Goal: Transaction & Acquisition: Purchase product/service

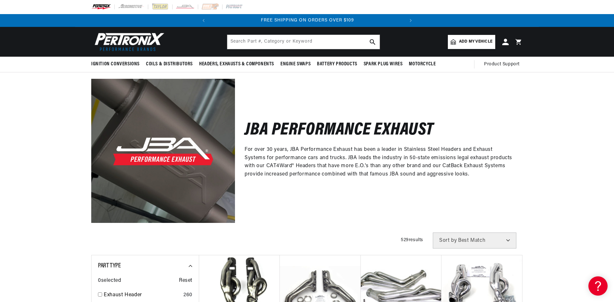
scroll to position [0, 0]
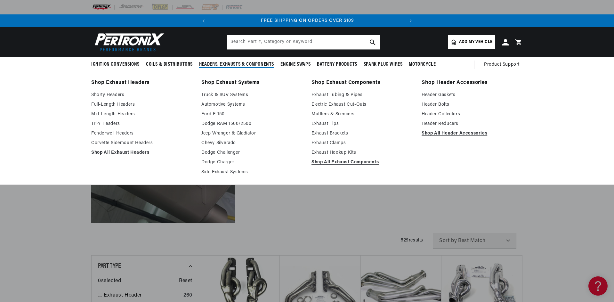
click at [223, 96] on link "Truck & SUV Systems" at bounding box center [251, 95] width 101 height 8
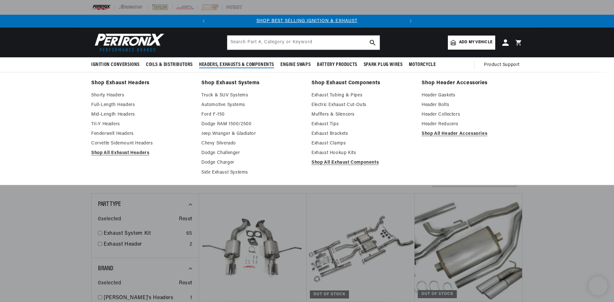
click at [108, 94] on link "Shorty Headers" at bounding box center [141, 96] width 101 height 8
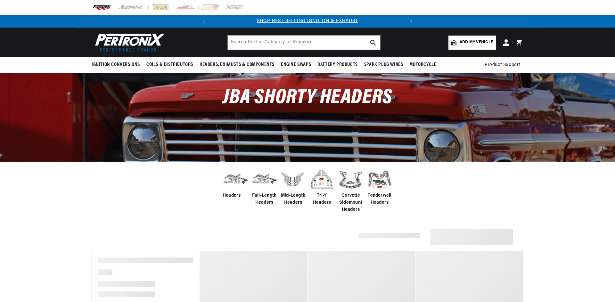
click at [466, 43] on span "Add my vehicle" at bounding box center [476, 42] width 33 height 6
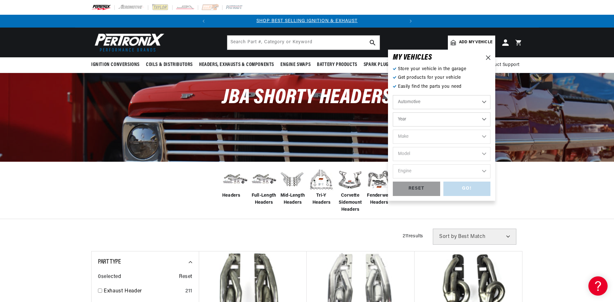
click at [408, 116] on select "Year 2026 2025 2024 2023 2022 2021 2020 2019 2018 2017 2016 2015 2014 2013 2012…" at bounding box center [442, 119] width 98 height 14
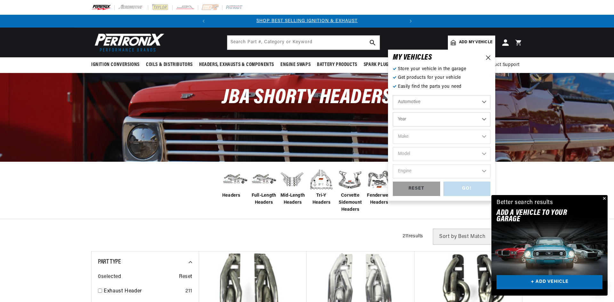
select select "2018"
click at [393, 112] on select "Year 2026 2025 2024 2023 2022 2021 2020 2019 2018 2017 2016 2015 2014 2013 2012…" at bounding box center [442, 119] width 98 height 14
select select "2018"
click at [420, 135] on select "Make Cadillac Chevrolet Chrysler Dodge Ford GMC INFINITI Jeep Nissan Ram Subaru…" at bounding box center [442, 137] width 98 height 14
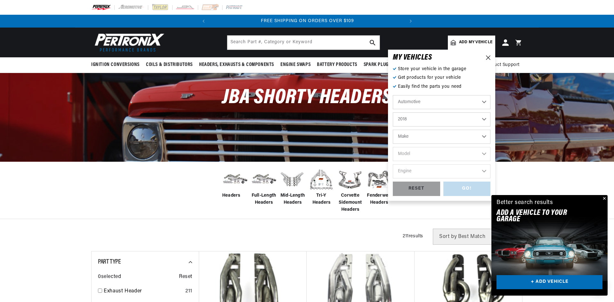
select select "Chevrolet"
click at [393, 130] on select "Make Cadillac Chevrolet Chrysler Dodge Ford GMC INFINITI Jeep Nissan Ram Subaru…" at bounding box center [442, 137] width 98 height 14
select select "Chevrolet"
click at [424, 157] on select "Model Camaro Colorado Corvette Silverado 1500 Silverado 2500 HD Silverado 3500 …" at bounding box center [442, 154] width 98 height 14
select select "Silverado-1500"
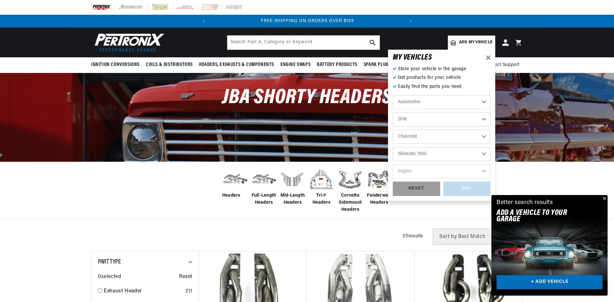
click at [393, 147] on select "Model Camaro Colorado Corvette Silverado 1500 Silverado 2500 HD Silverado 3500 …" at bounding box center [442, 154] width 98 height 14
select select "Silverado-1500"
click at [416, 172] on select "Engine 4.3L 5.3L 6.2L" at bounding box center [442, 171] width 98 height 14
select select "5.3L"
click at [393, 164] on select "Engine 4.3L 5.3L 6.2L" at bounding box center [442, 171] width 98 height 14
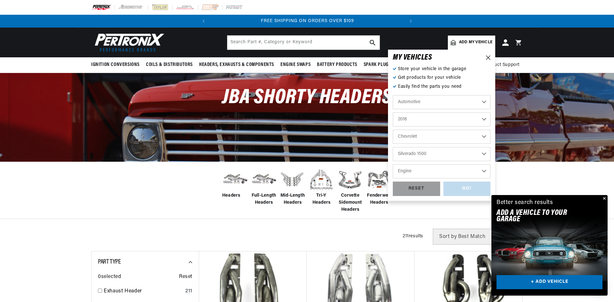
select select "5.3L"
click at [451, 190] on div "GO!" at bounding box center [467, 189] width 47 height 14
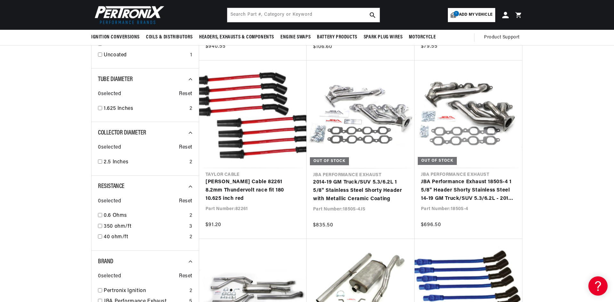
scroll to position [416, 0]
click at [457, 178] on link "JBA Performance Exhaust 1850S-4 1 5/8" Header Shorty Stainless Steel 14-19 GM T…" at bounding box center [468, 190] width 95 height 25
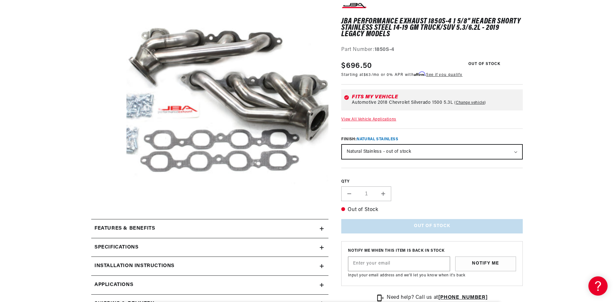
click at [152, 230] on h2 "Features & Benefits" at bounding box center [124, 228] width 61 height 8
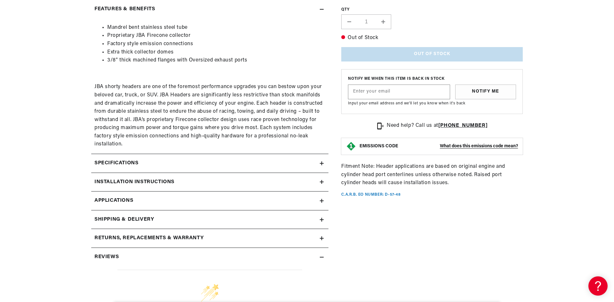
scroll to position [320, 0]
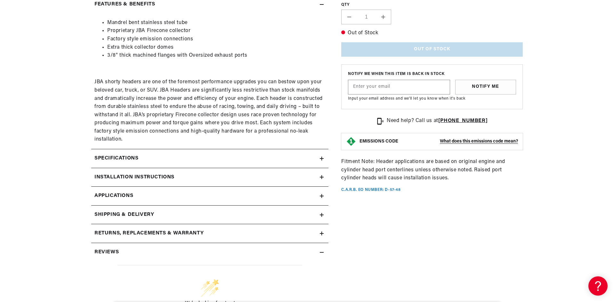
click at [127, 153] on summary "Specifications" at bounding box center [209, 158] width 237 height 19
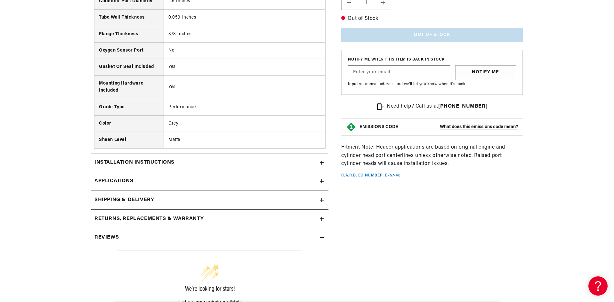
scroll to position [544, 0]
click at [180, 167] on summary "Installation instructions" at bounding box center [209, 162] width 237 height 19
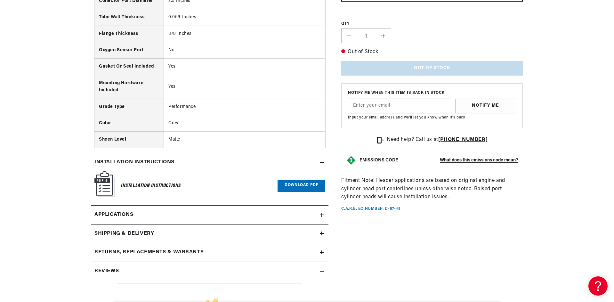
click at [138, 212] on link "Applications" at bounding box center [209, 215] width 237 height 19
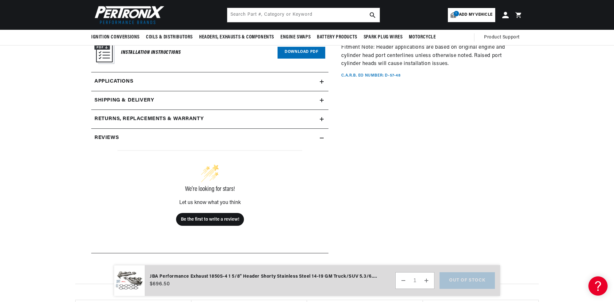
click at [138, 115] on h2 "Returns, Replacements & Warranty" at bounding box center [148, 119] width 109 height 8
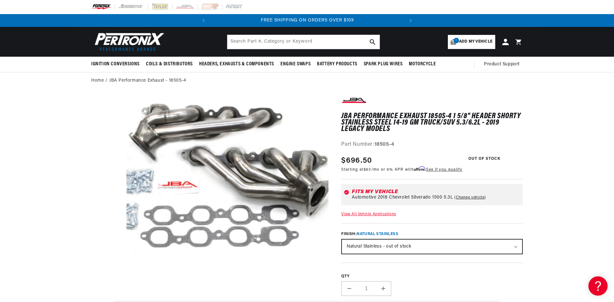
scroll to position [1, 0]
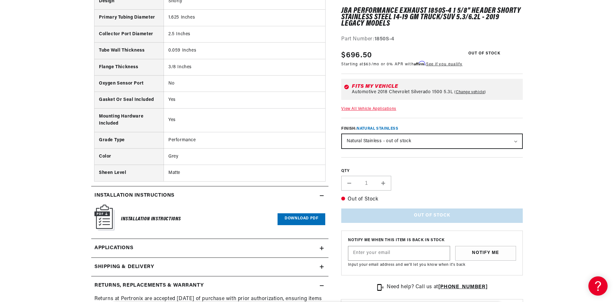
scroll to position [544, 0]
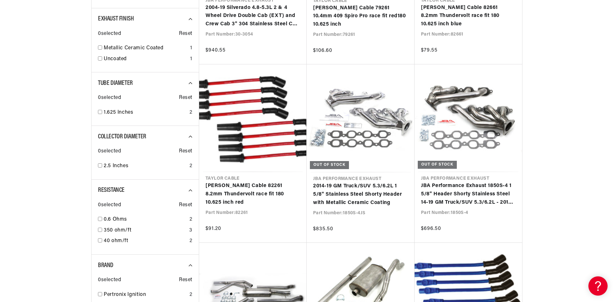
click at [374, 182] on link "2014-19 GM Truck/SUV 5.3/6.2L 1 5/8" Stainless Steel Shorty Header with Metalli…" at bounding box center [360, 194] width 95 height 25
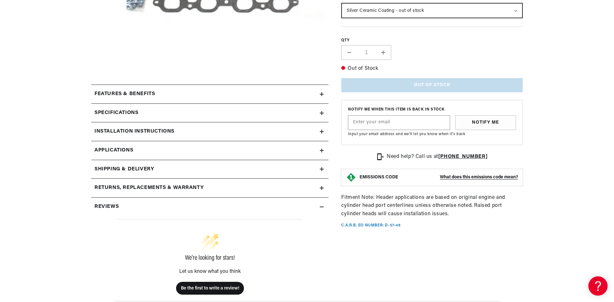
scroll to position [230, 0]
click at [135, 95] on h2 "Features & Benefits" at bounding box center [124, 94] width 61 height 8
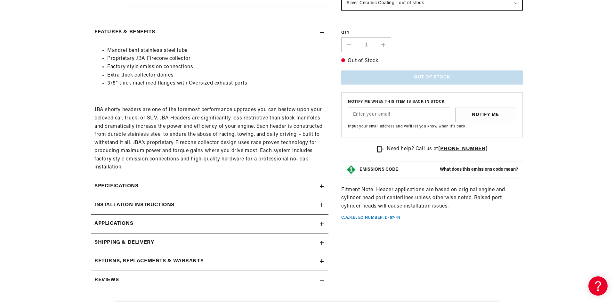
click at [134, 191] on summary "Specifications" at bounding box center [209, 186] width 237 height 19
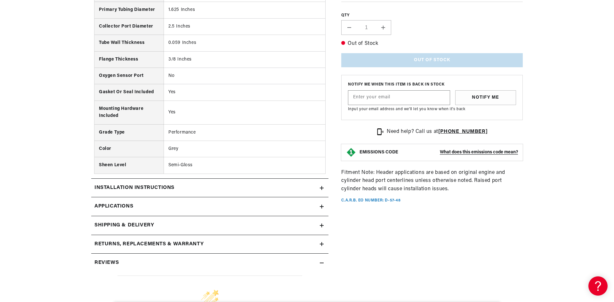
scroll to position [518, 0]
click at [136, 185] on h2 "Installation instructions" at bounding box center [134, 188] width 80 height 8
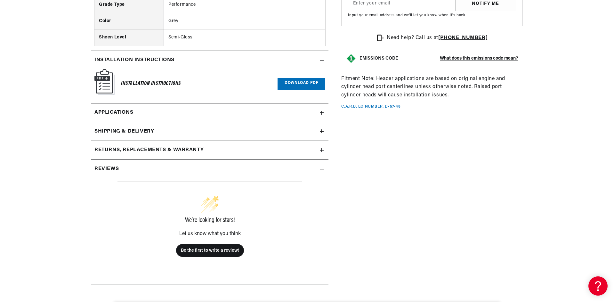
scroll to position [646, 0]
click at [127, 112] on span "Applications" at bounding box center [113, 112] width 39 height 8
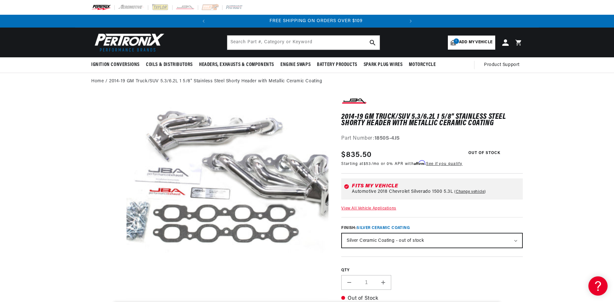
scroll to position [0, 194]
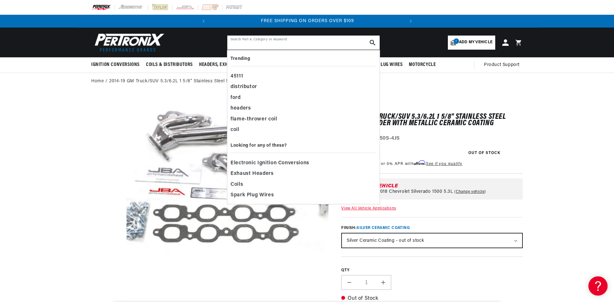
click at [290, 40] on input "text" at bounding box center [303, 43] width 152 height 14
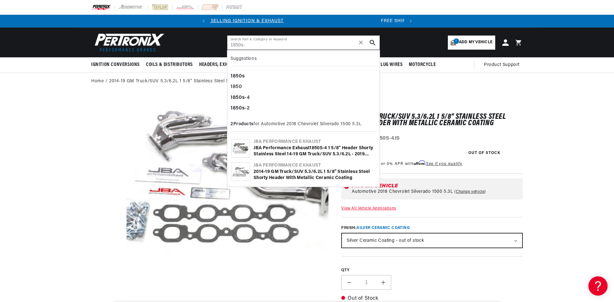
scroll to position [0, 0]
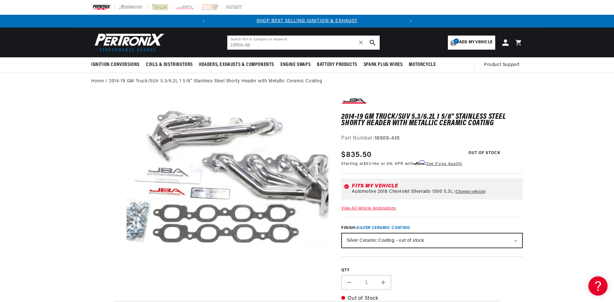
type input "1850s-4jt"
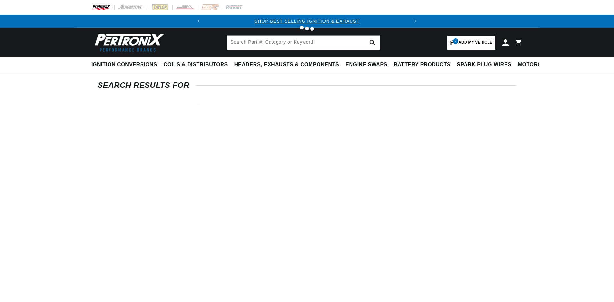
type input "1850s-4jt"
